Goal: Task Accomplishment & Management: Complete application form

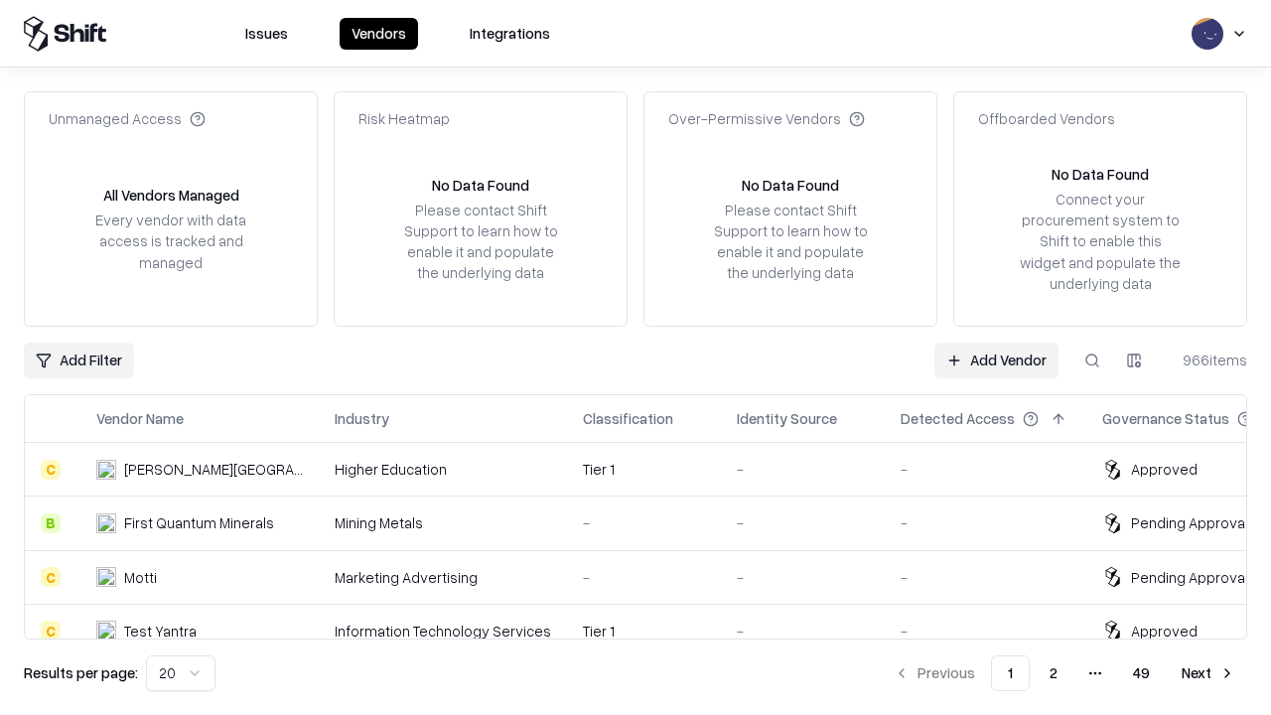
click at [996, 359] on link "Add Vendor" at bounding box center [996, 361] width 124 height 36
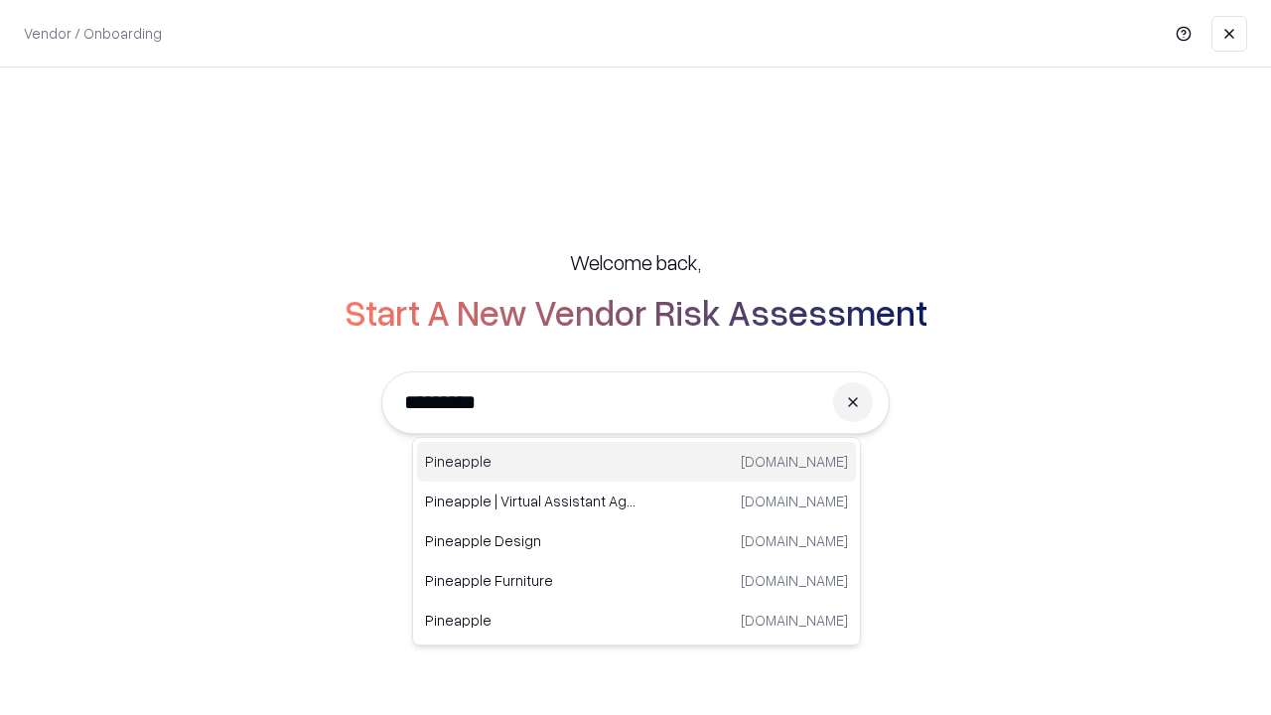
click at [636, 462] on div "Pineapple [DOMAIN_NAME]" at bounding box center [636, 462] width 439 height 40
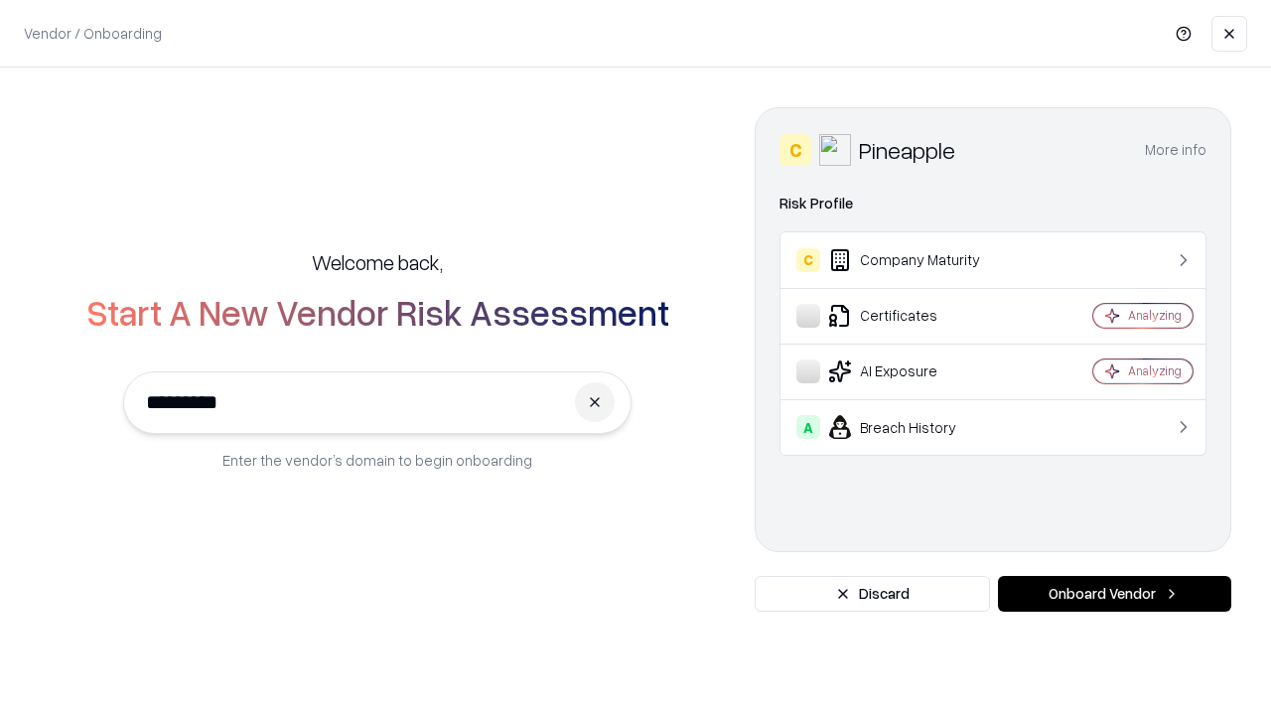
type input "*********"
click at [1114, 594] on button "Onboard Vendor" at bounding box center [1114, 594] width 233 height 36
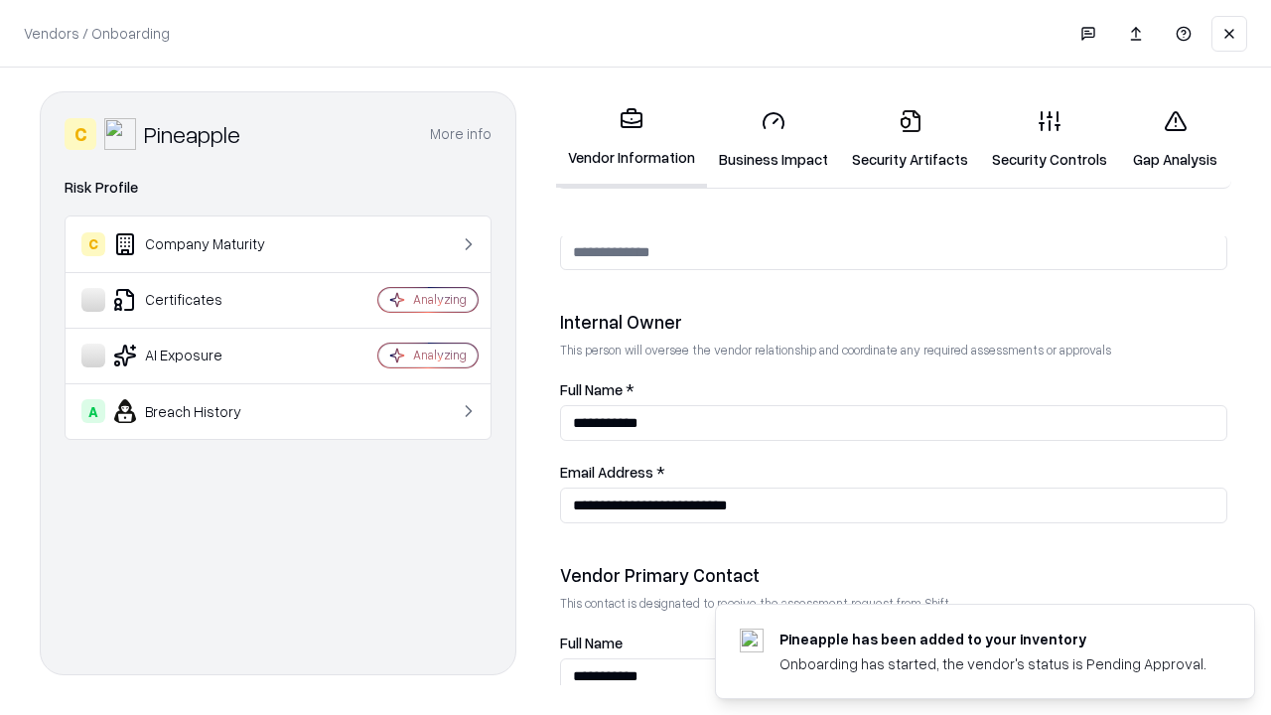
scroll to position [1029, 0]
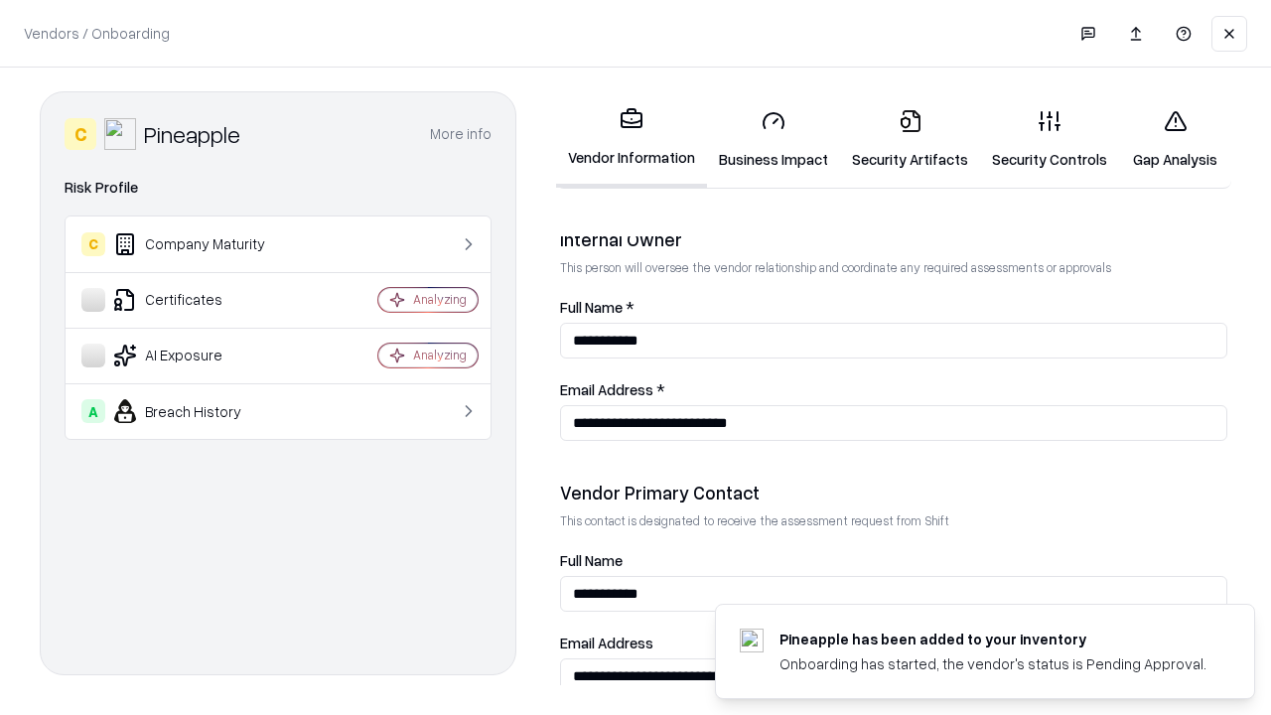
click at [773, 139] on link "Business Impact" at bounding box center [773, 139] width 133 height 92
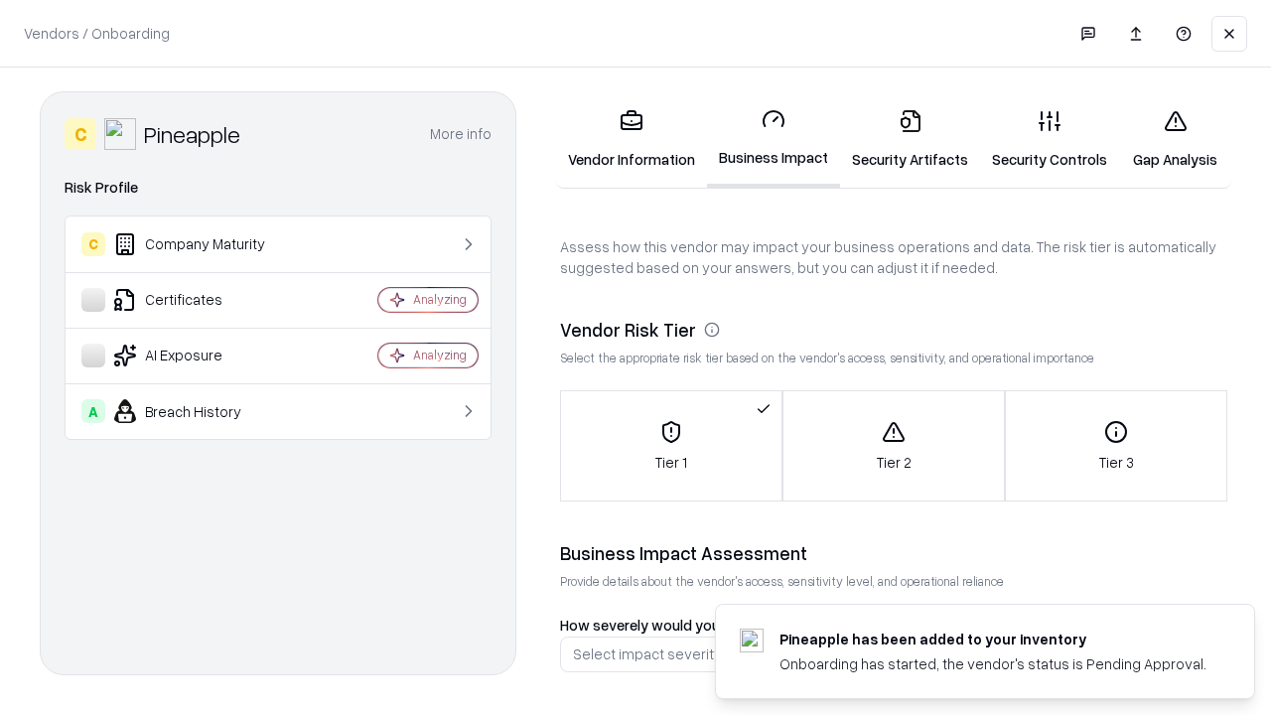
click at [1175, 139] on link "Gap Analysis" at bounding box center [1175, 139] width 112 height 92
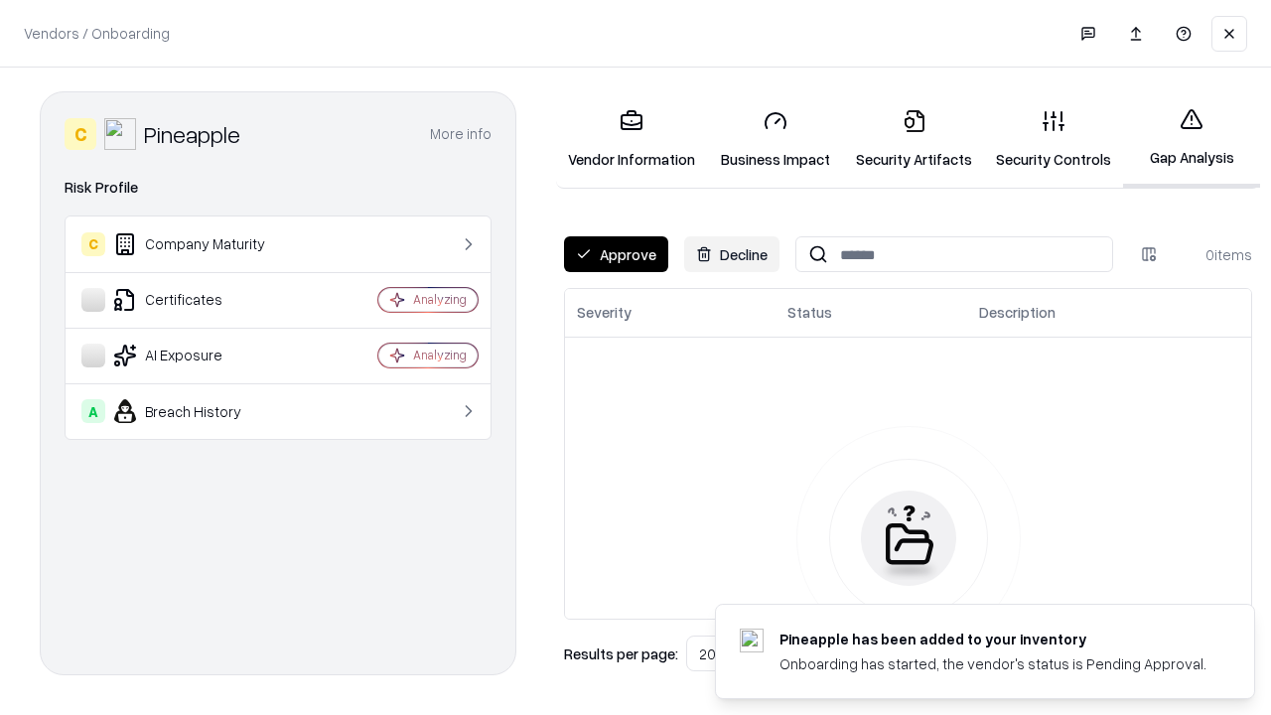
click at [616, 254] on button "Approve" at bounding box center [616, 254] width 104 height 36
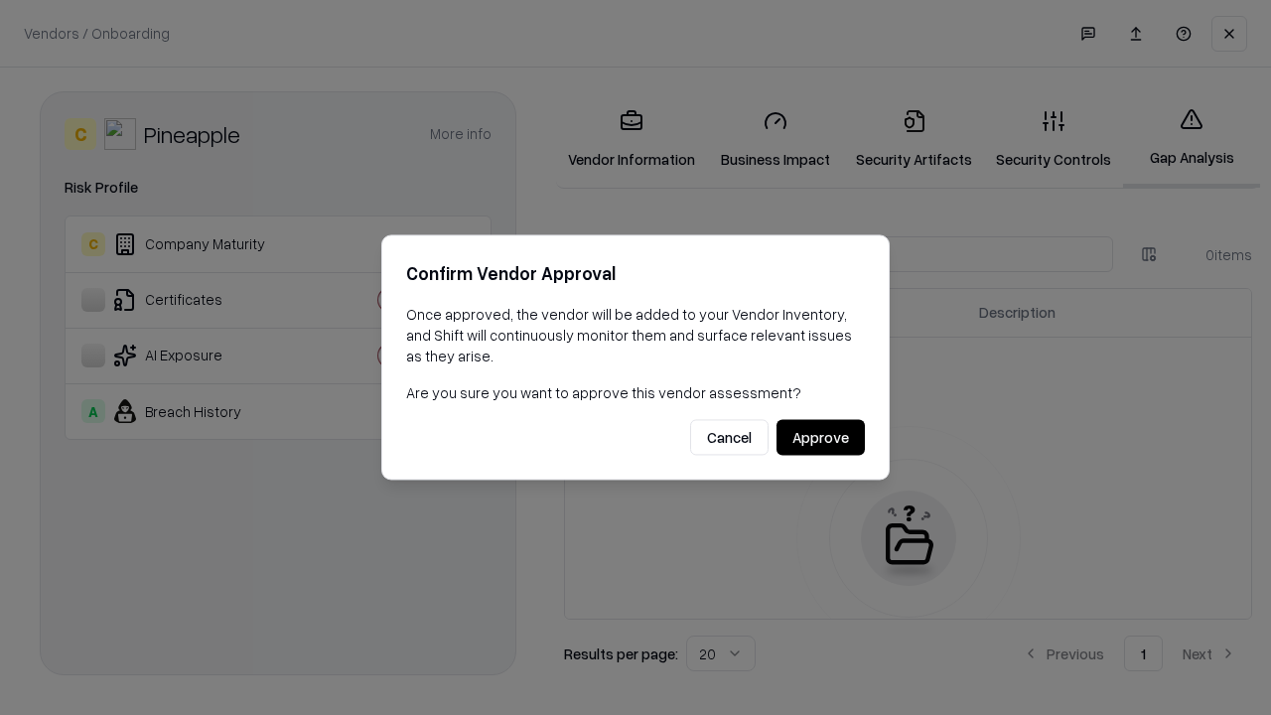
click at [820, 437] on button "Approve" at bounding box center [820, 438] width 88 height 36
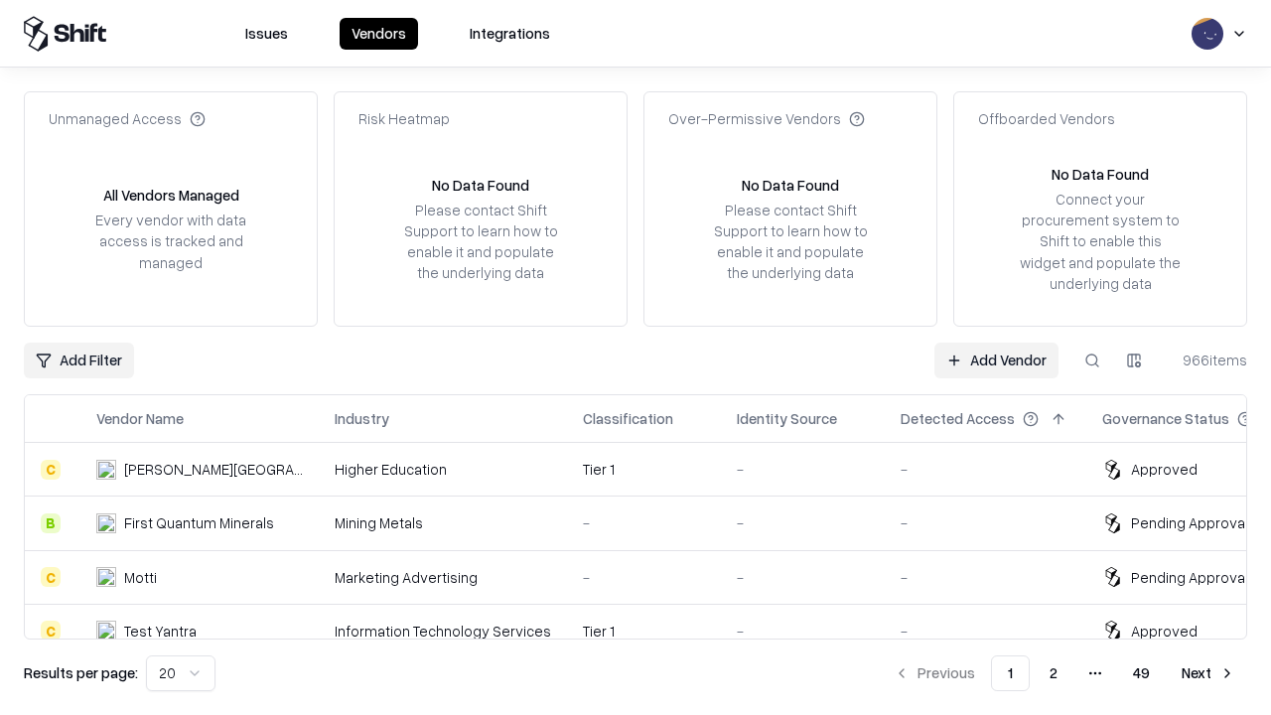
type input "*********"
click at [996, 359] on link "Add Vendor" at bounding box center [996, 361] width 124 height 36
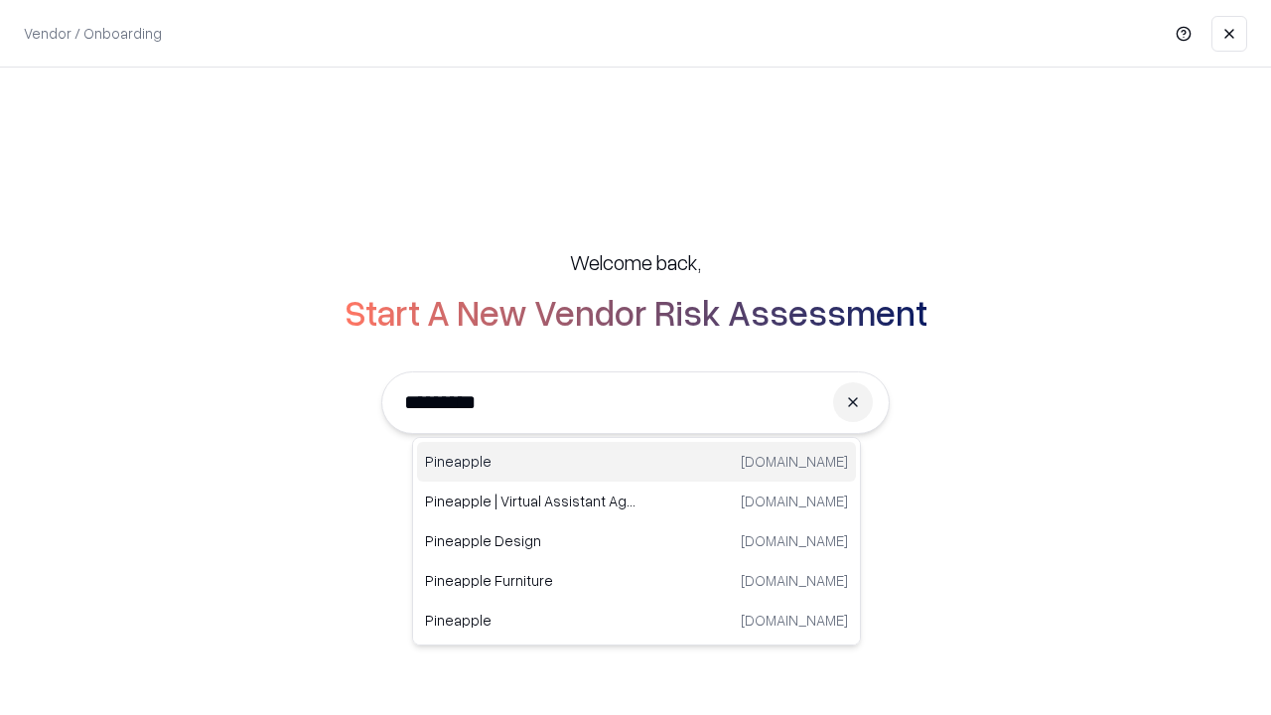
click at [636, 462] on div "Pineapple [DOMAIN_NAME]" at bounding box center [636, 462] width 439 height 40
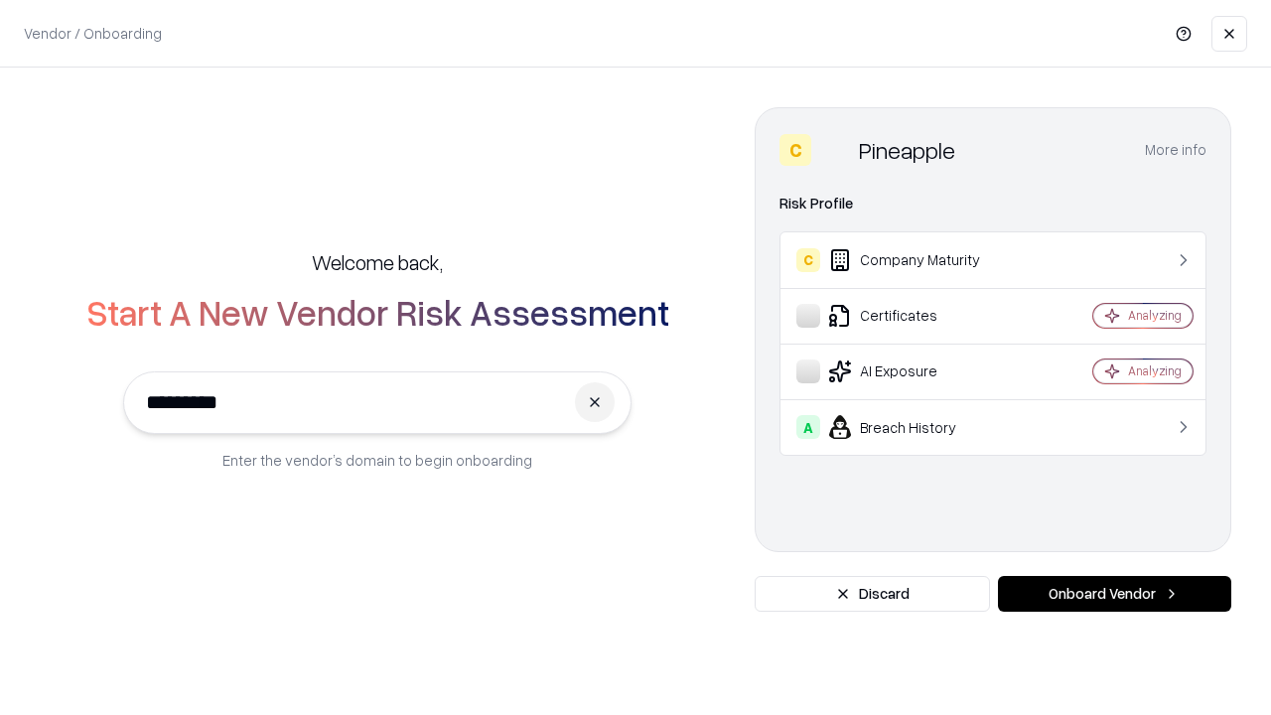
type input "*********"
click at [1114, 594] on button "Onboard Vendor" at bounding box center [1114, 594] width 233 height 36
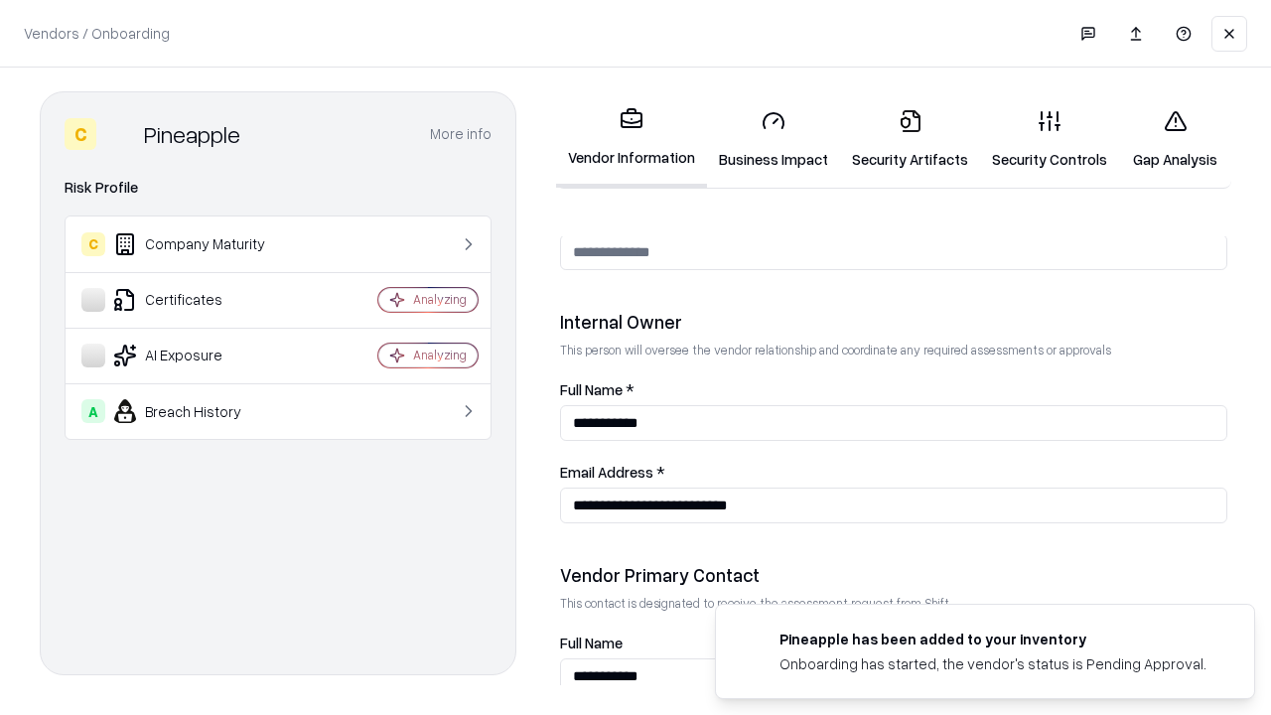
scroll to position [1029, 0]
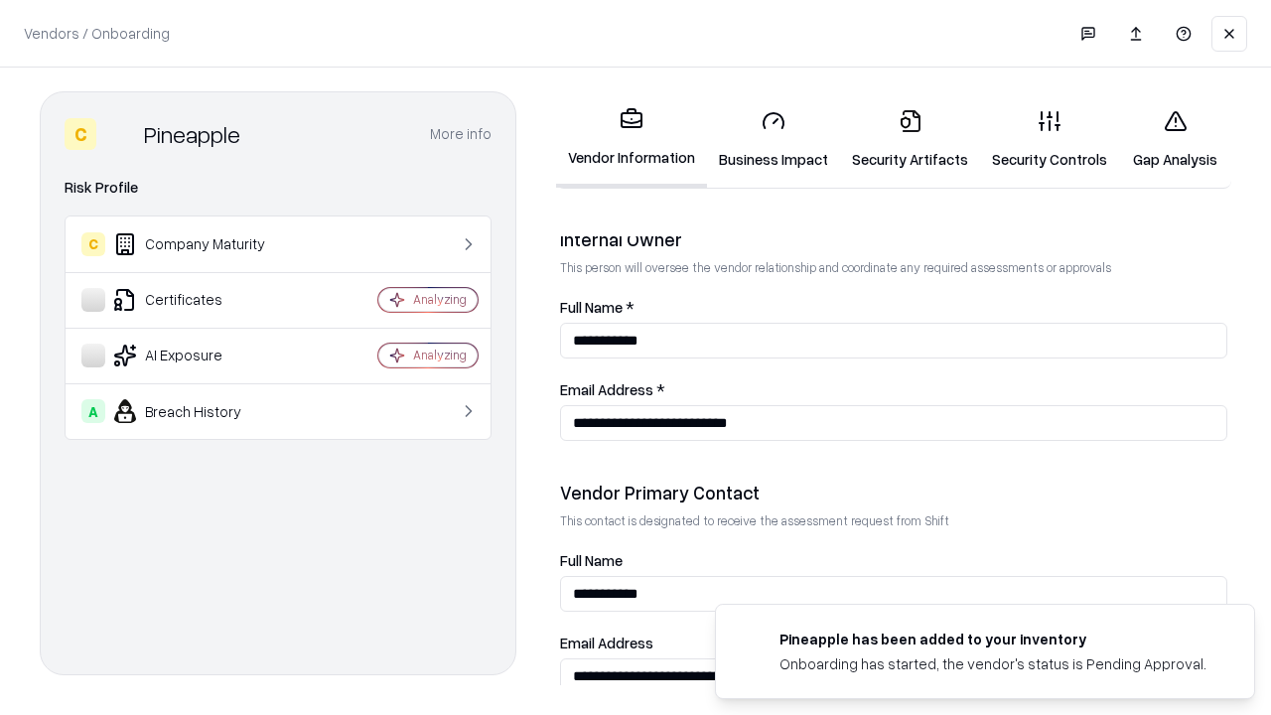
click at [1175, 139] on link "Gap Analysis" at bounding box center [1175, 139] width 112 height 92
